Goal: Task Accomplishment & Management: Complete application form

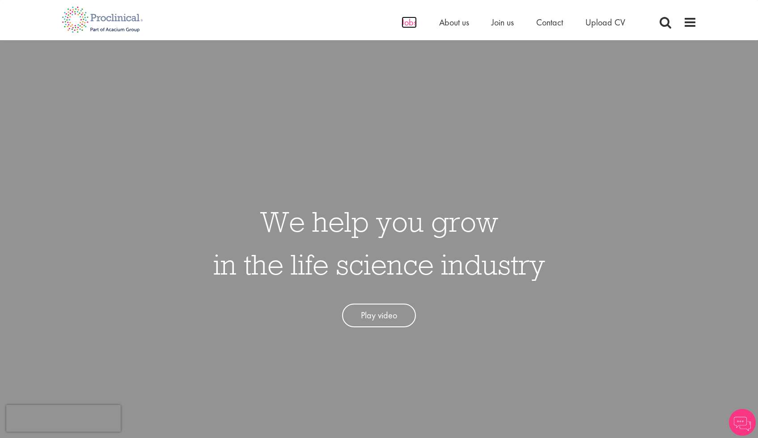
click at [407, 19] on span "Jobs" at bounding box center [408, 23] width 15 height 12
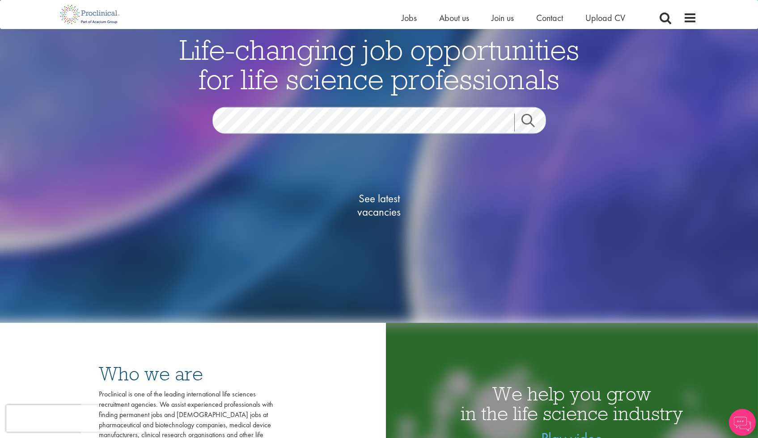
scroll to position [126, 0]
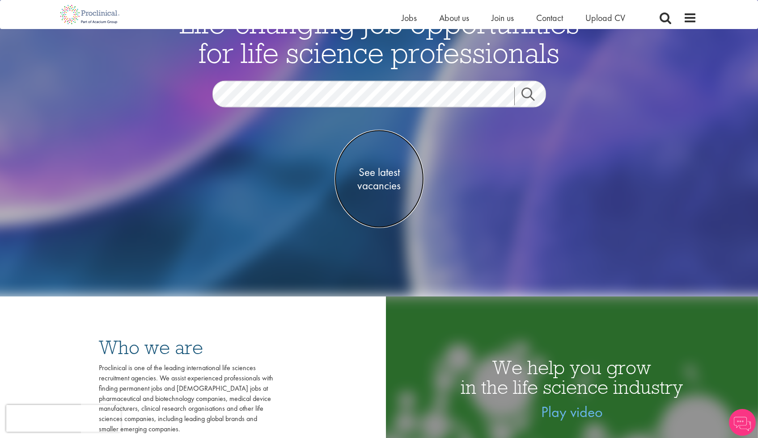
click at [370, 182] on span "See latest vacancies" at bounding box center [378, 178] width 89 height 27
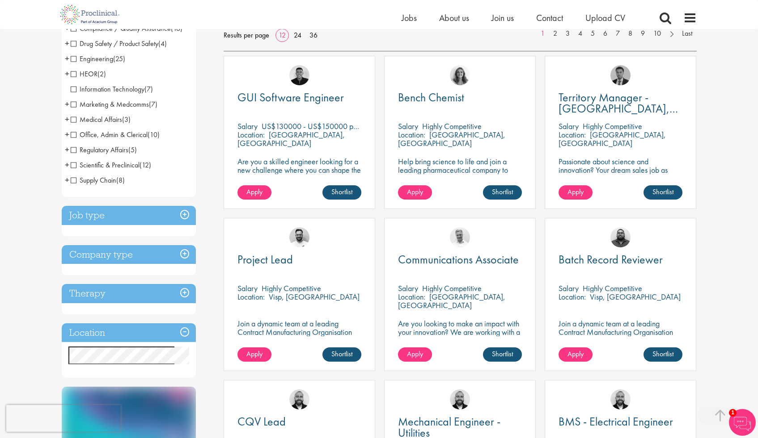
scroll to position [163, 0]
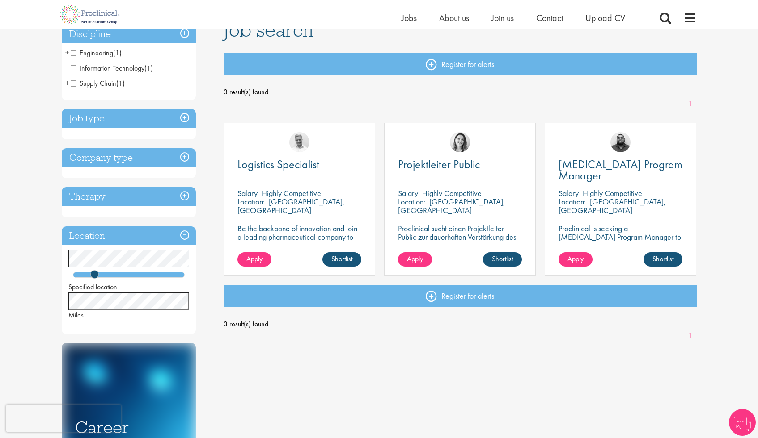
scroll to position [78, 0]
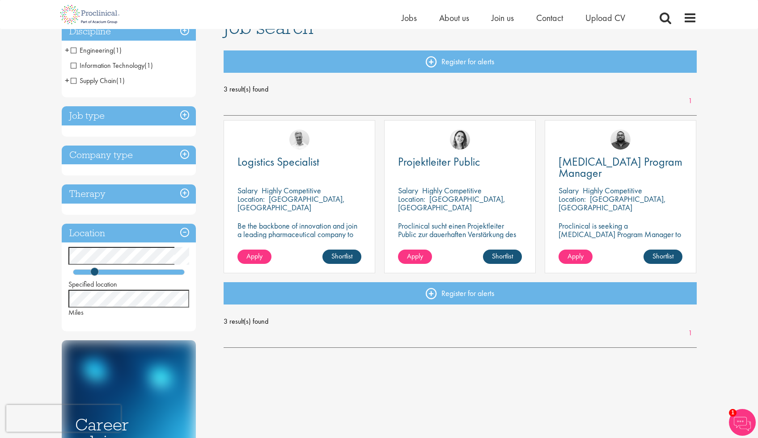
click at [447, 226] on p "Proclinical sucht einen Projektleiter Public zur dauerhaften Verstärkung des Te…" at bounding box center [460, 239] width 124 height 34
click at [437, 159] on span "Projektleiter Public" at bounding box center [439, 161] width 82 height 15
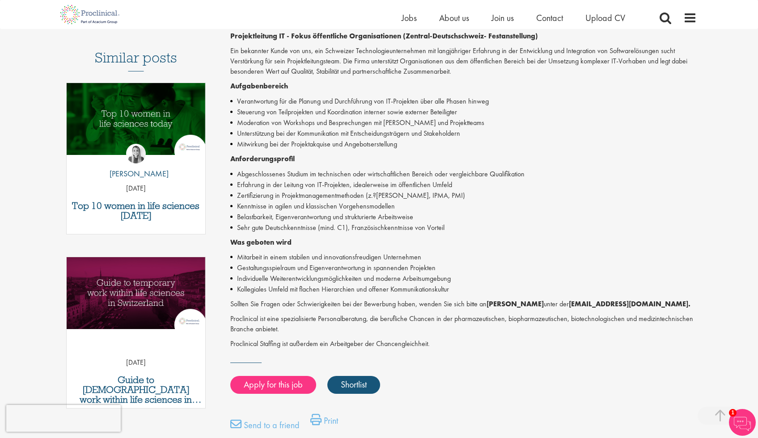
scroll to position [254, 0]
